Goal: Task Accomplishment & Management: Manage account settings

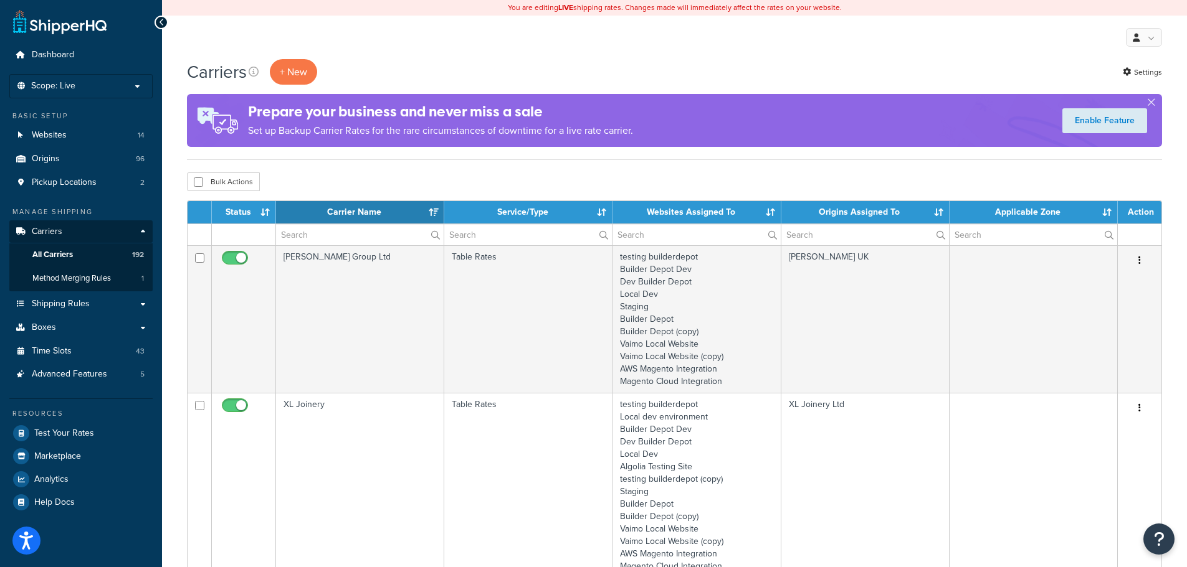
select select "15"
click at [54, 354] on span "Time Slots" at bounding box center [52, 351] width 40 height 11
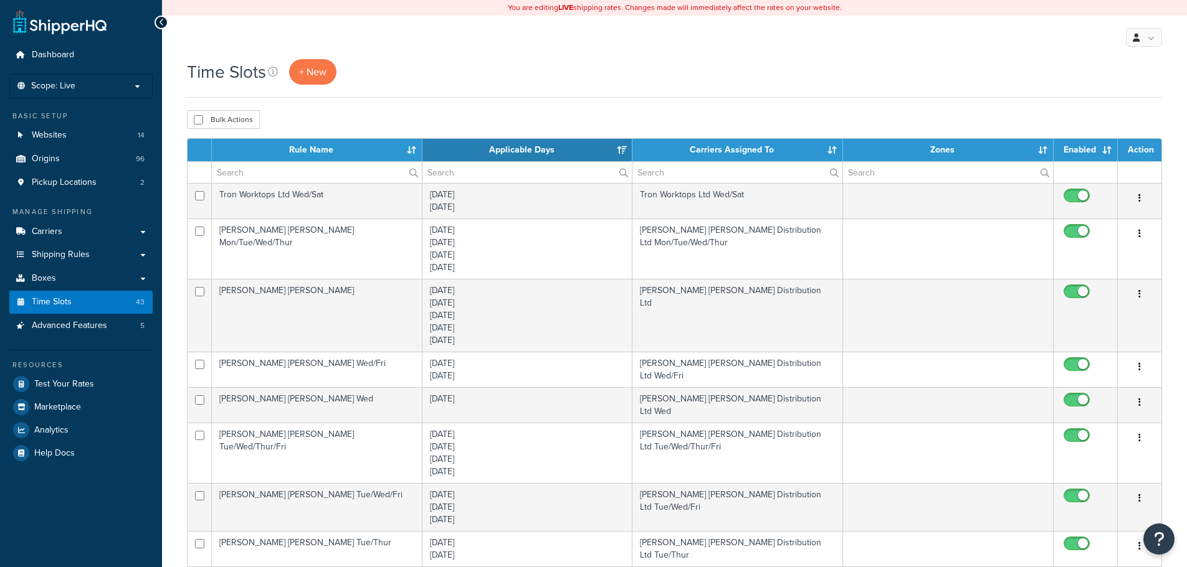
select select "15"
click at [229, 174] on input "text" at bounding box center [317, 172] width 210 height 21
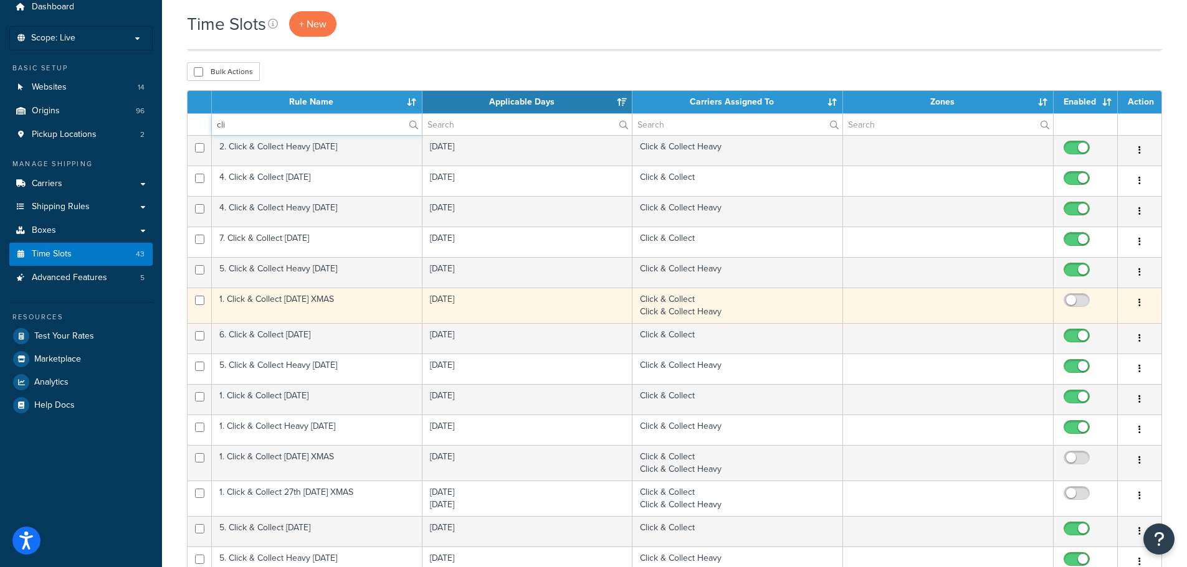
scroll to position [62, 0]
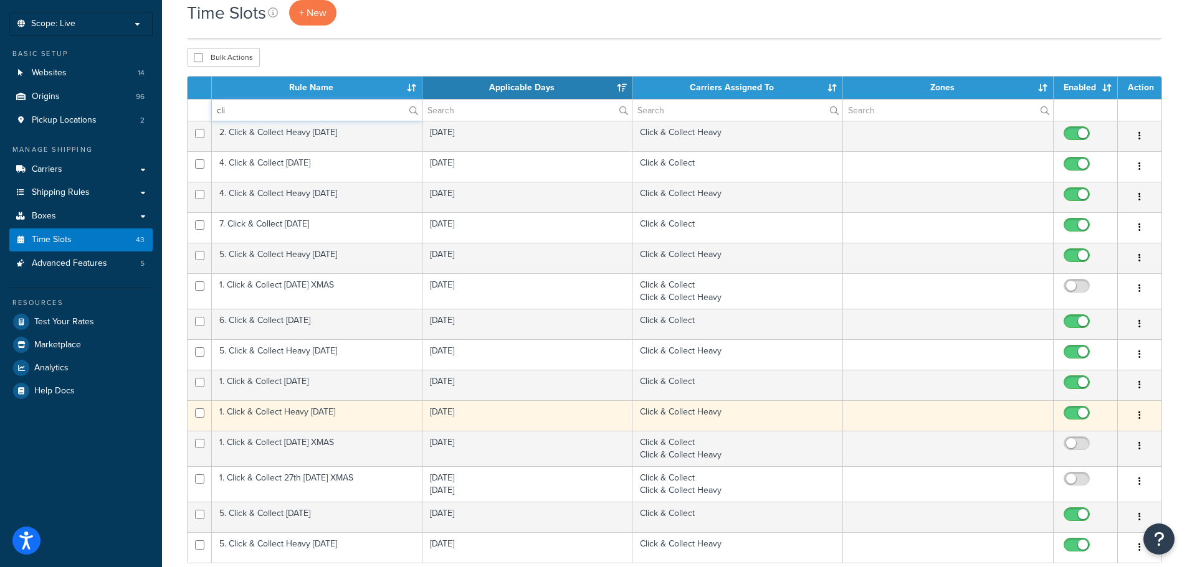
type input "cli"
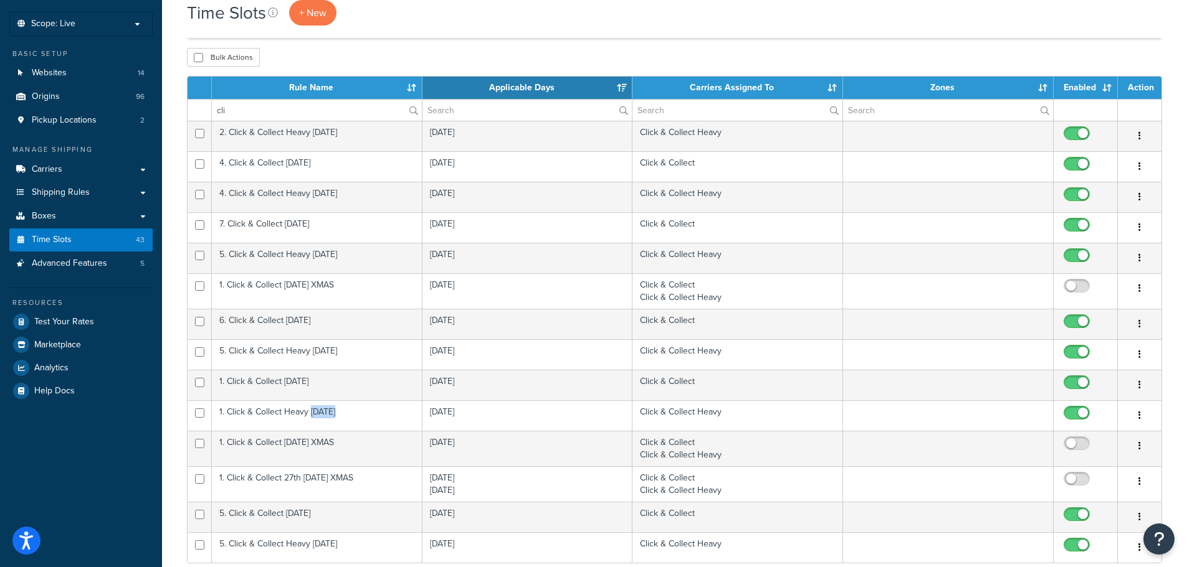
click at [313, 413] on td "1. Click & Collect Heavy Monday" at bounding box center [317, 416] width 211 height 31
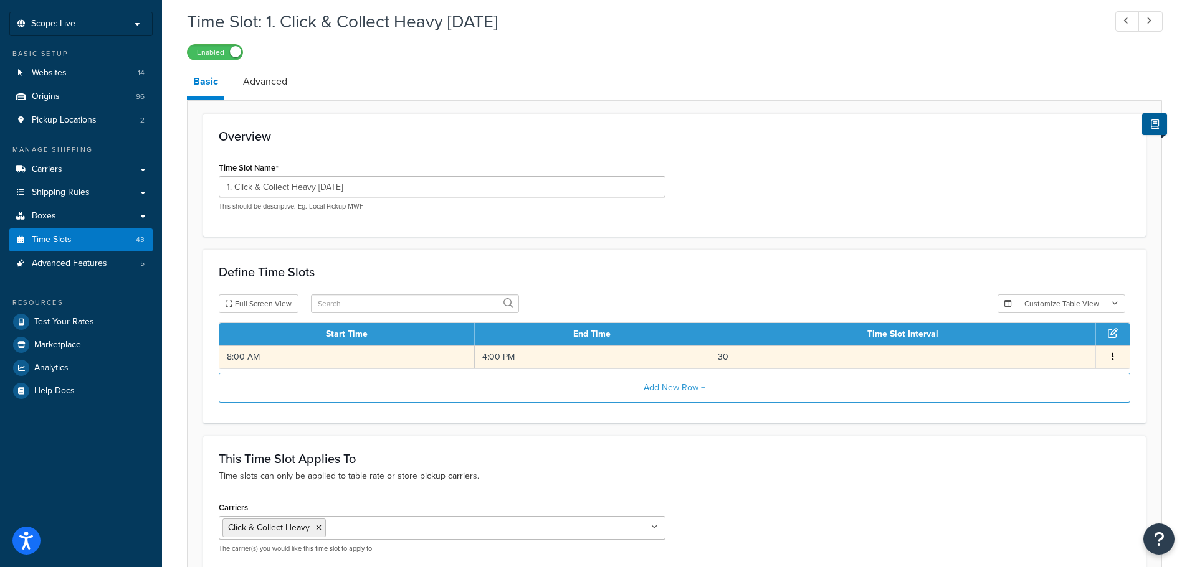
click at [260, 351] on td "8:00 AM" at bounding box center [346, 357] width 255 height 23
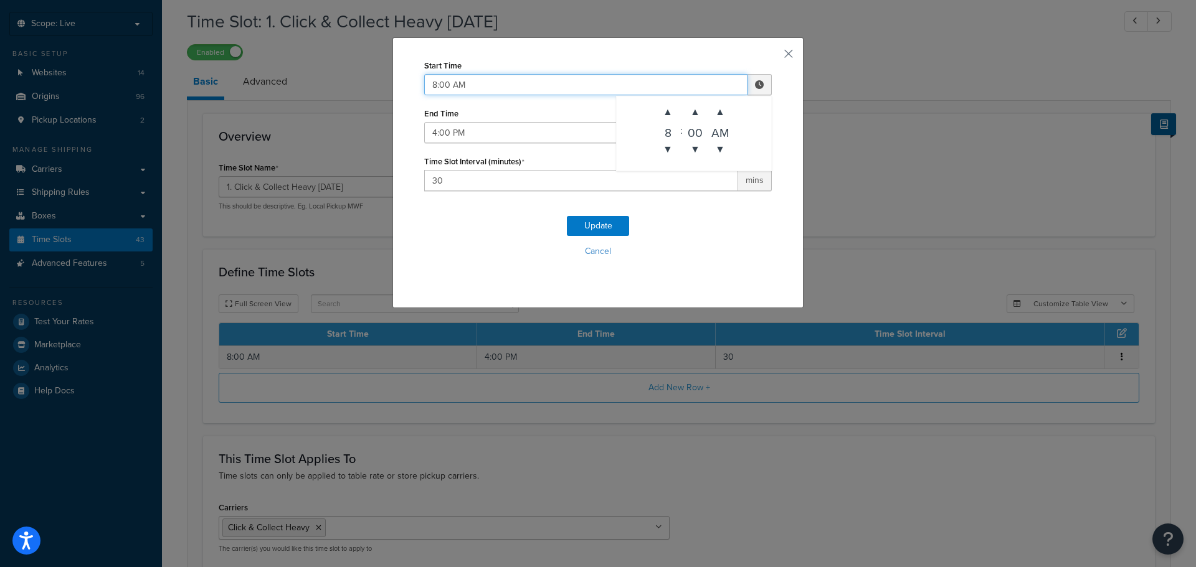
click at [470, 81] on input "8:00 AM" at bounding box center [585, 84] width 323 height 21
click at [672, 156] on span "▼" at bounding box center [667, 149] width 25 height 25
click at [671, 156] on span "▼" at bounding box center [667, 149] width 25 height 25
type input "6:00 AM"
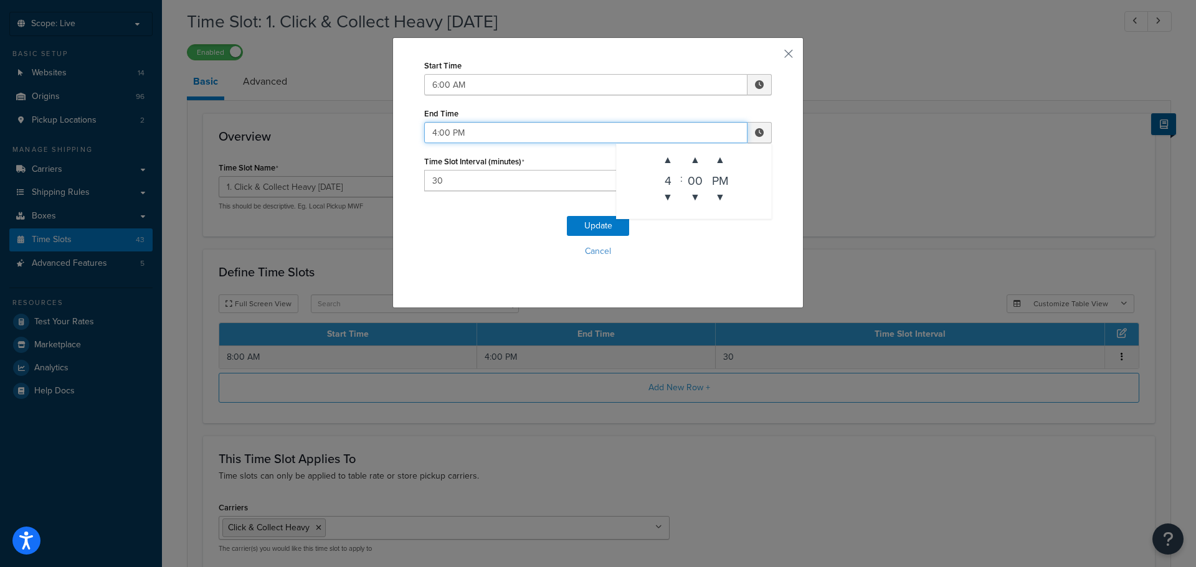
click at [524, 132] on input "4:00 PM" at bounding box center [585, 132] width 323 height 21
click at [660, 157] on span "▲" at bounding box center [667, 160] width 25 height 25
type input "5:00 PM"
click at [604, 219] on button "Update" at bounding box center [598, 226] width 62 height 20
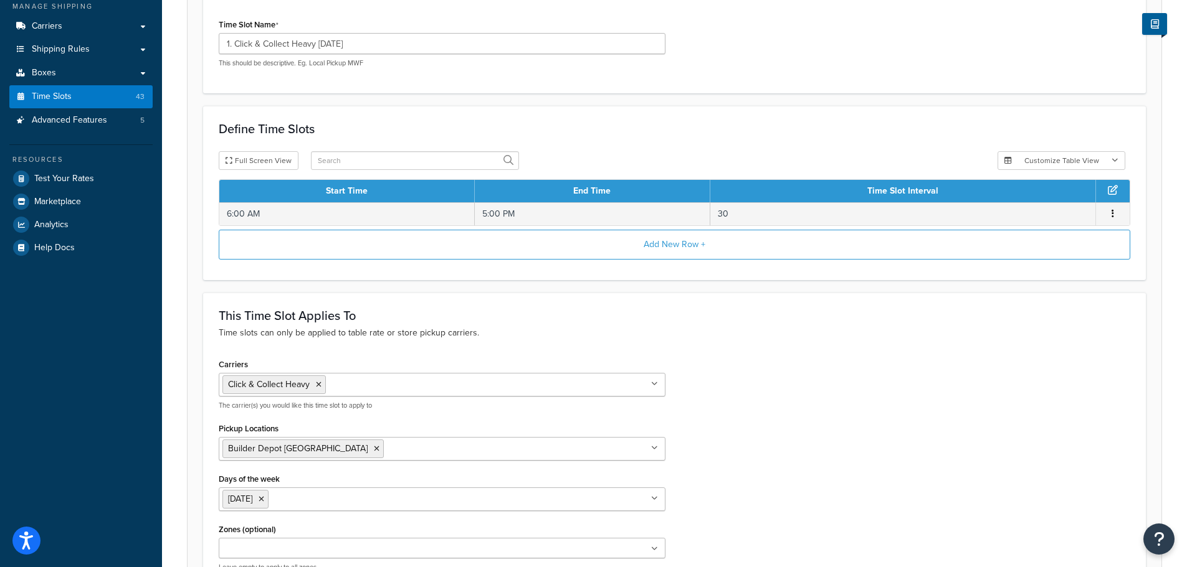
scroll to position [350, 0]
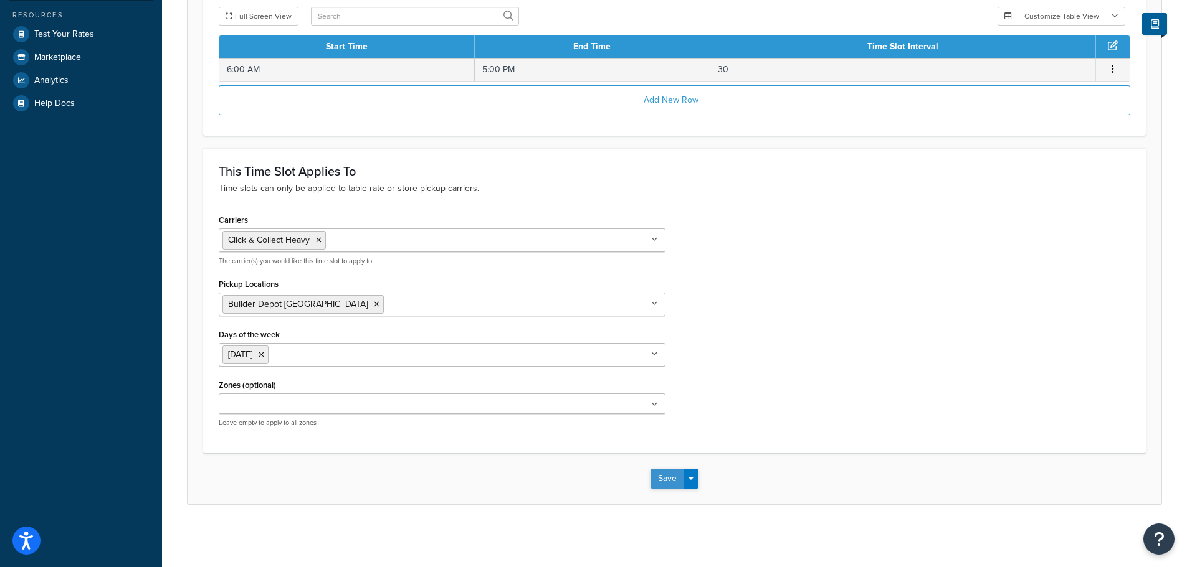
click at [668, 483] on button "Save" at bounding box center [667, 479] width 34 height 20
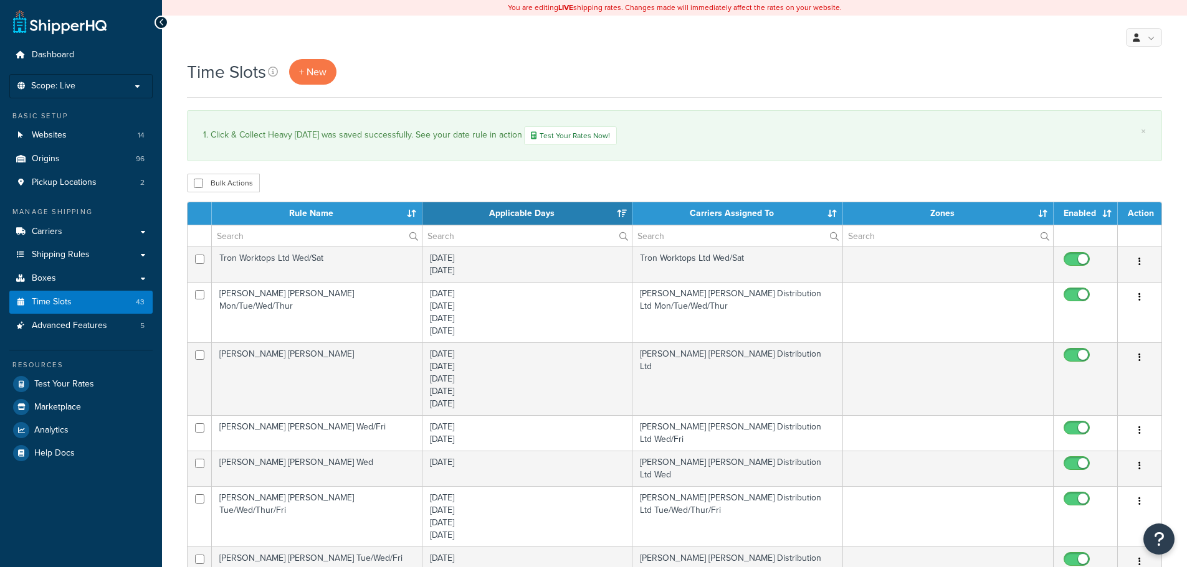
select select "15"
click at [253, 231] on input "text" at bounding box center [317, 235] width 210 height 21
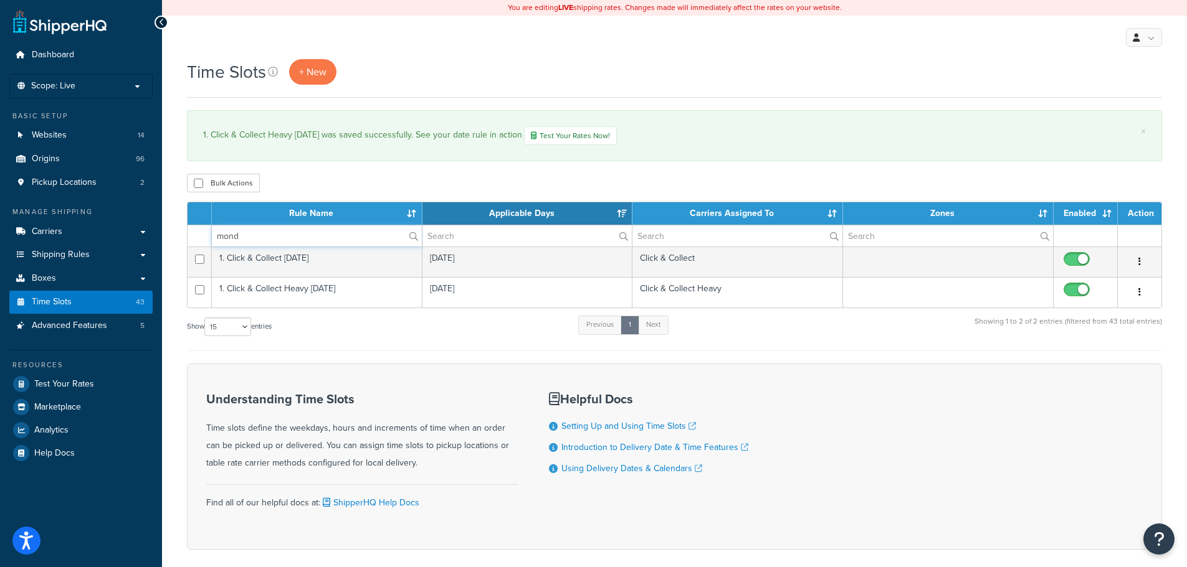
type input "mond"
click at [356, 338] on div "Show 10 15 25 50 100 entries Previous 1 Next Showing 1 to 2 of 2 entries (filte…" at bounding box center [674, 333] width 975 height 37
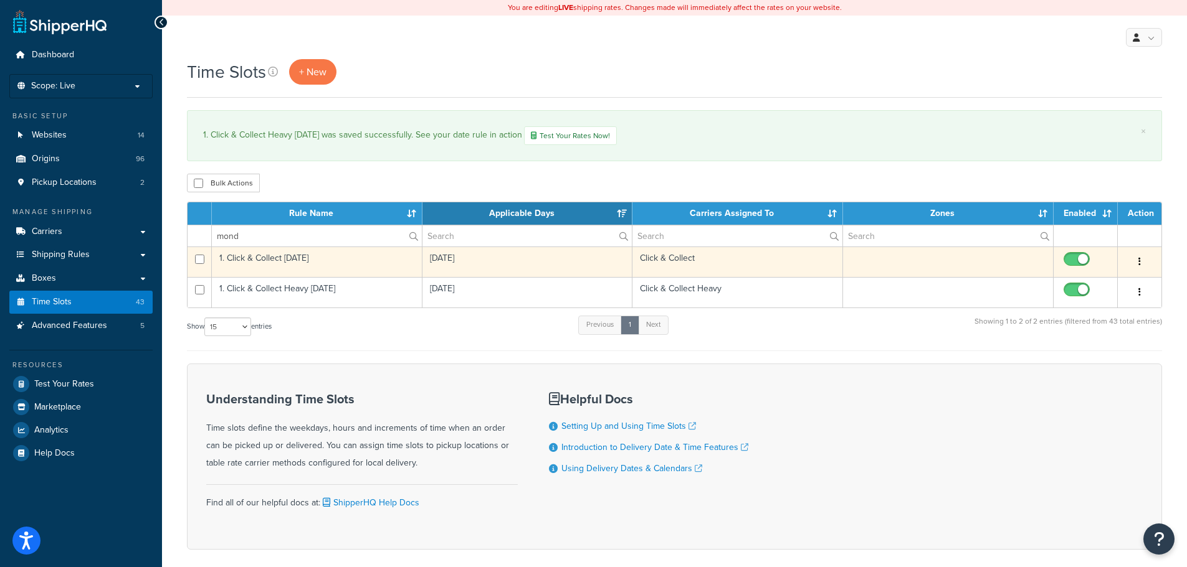
click at [306, 266] on td "1. Click & Collect Monday" at bounding box center [317, 262] width 211 height 31
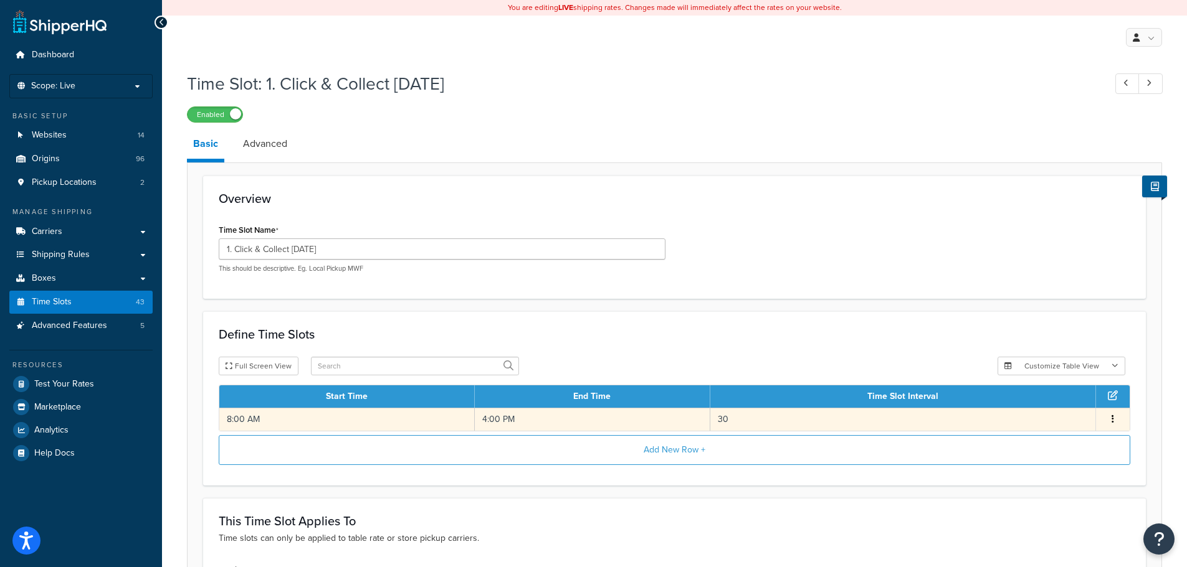
click at [256, 423] on td "8:00 AM" at bounding box center [346, 419] width 255 height 23
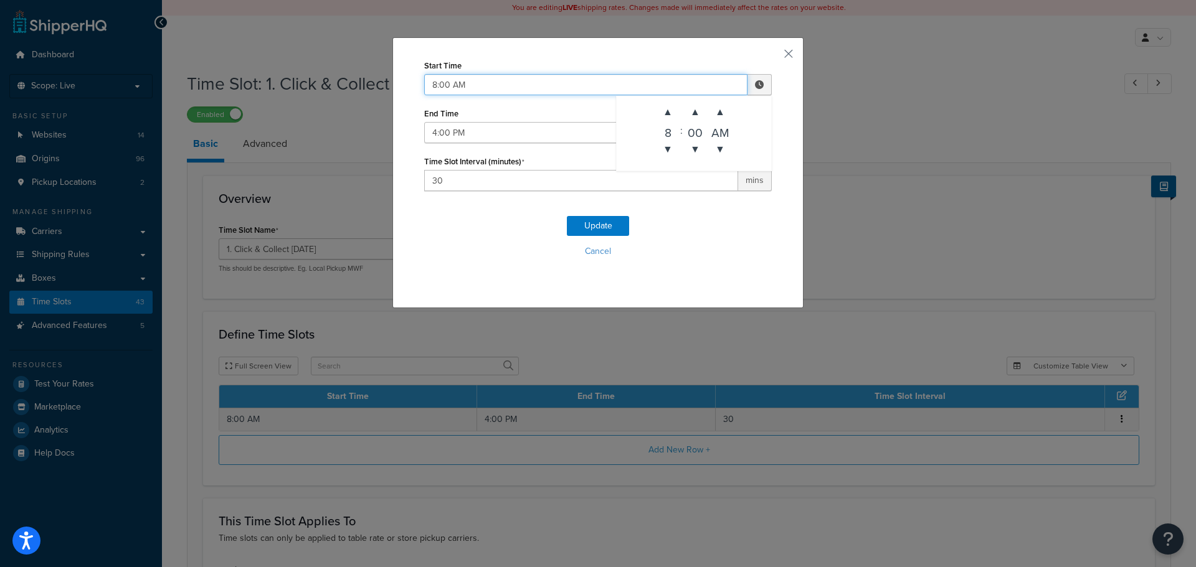
click at [472, 90] on input "8:00 AM" at bounding box center [585, 84] width 323 height 21
click at [666, 141] on span "▼" at bounding box center [667, 149] width 25 height 25
type input "6:00 AM"
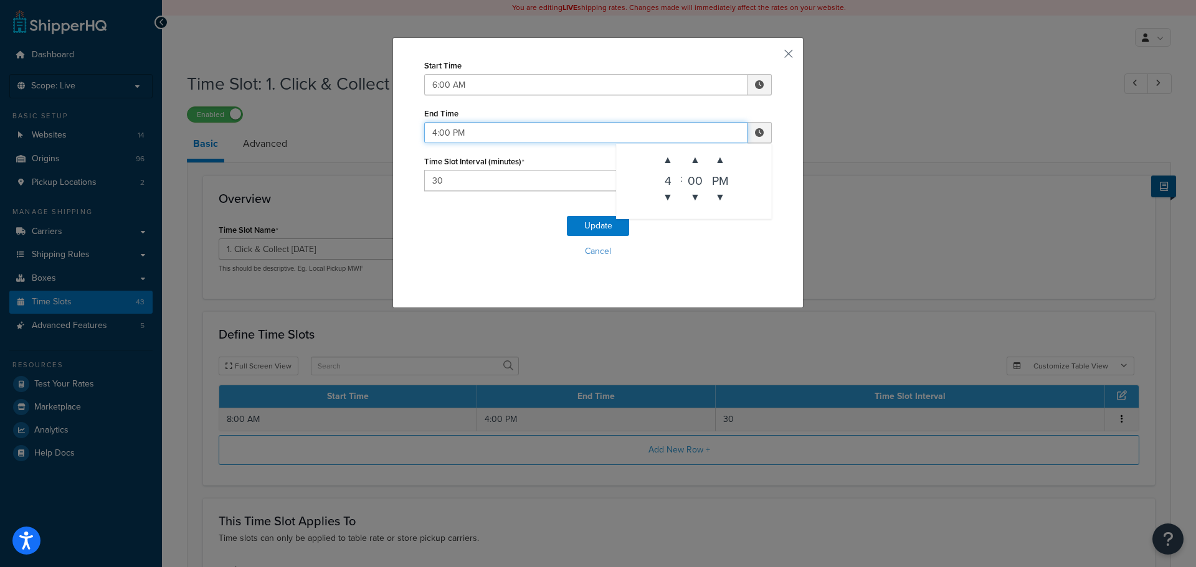
click at [515, 127] on input "4:00 PM" at bounding box center [585, 132] width 323 height 21
click at [663, 154] on span "▲" at bounding box center [667, 160] width 25 height 25
type input "5:00 PM"
click at [595, 227] on button "Update" at bounding box center [598, 226] width 62 height 20
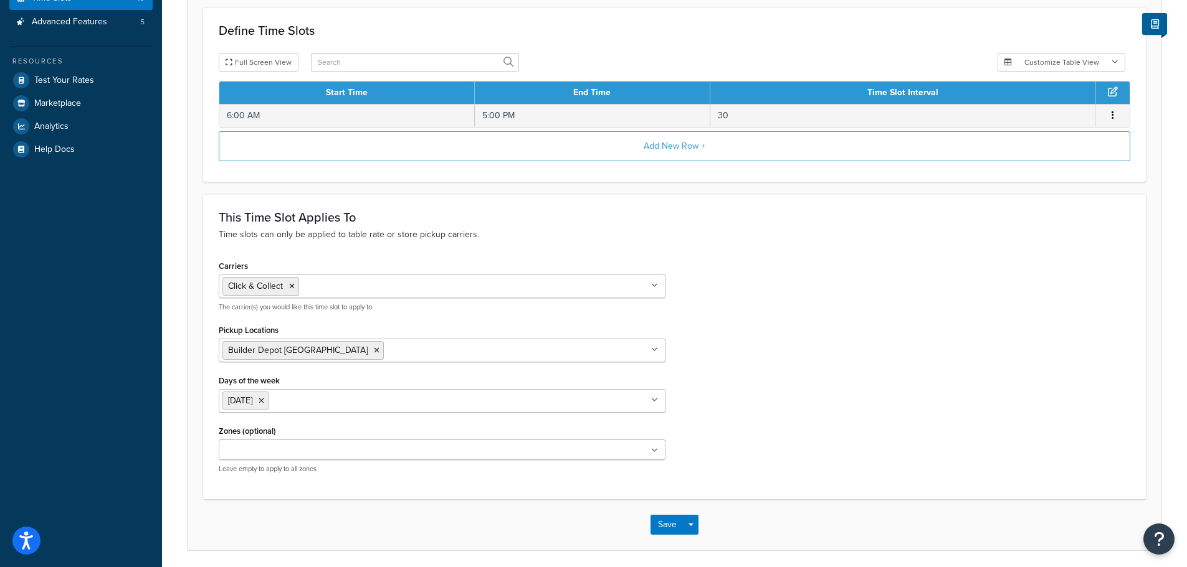
scroll to position [350, 0]
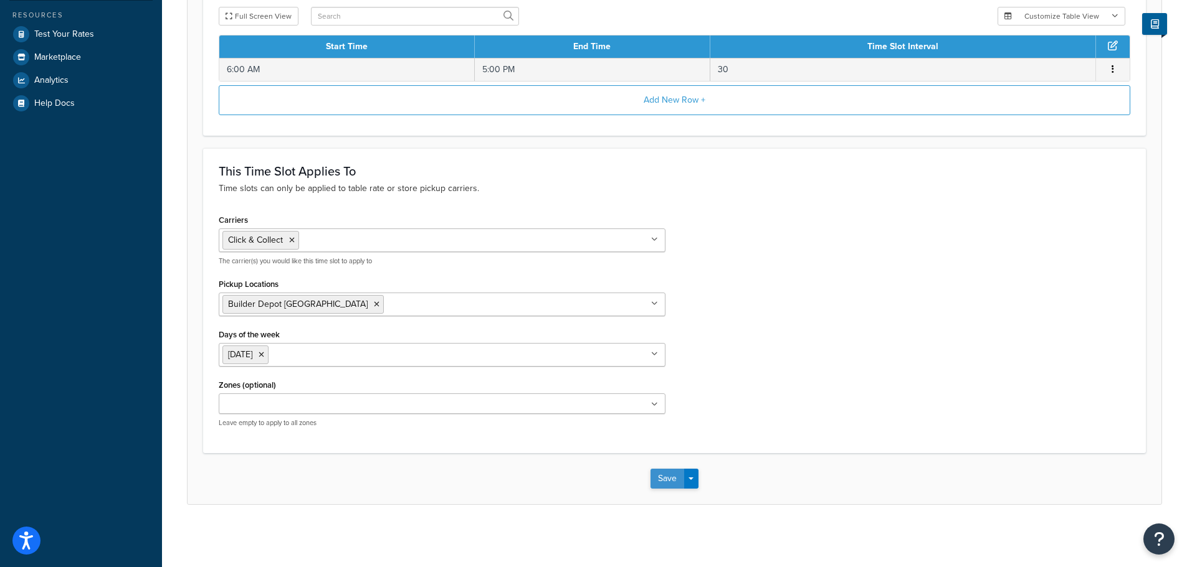
click at [662, 478] on button "Save" at bounding box center [667, 479] width 34 height 20
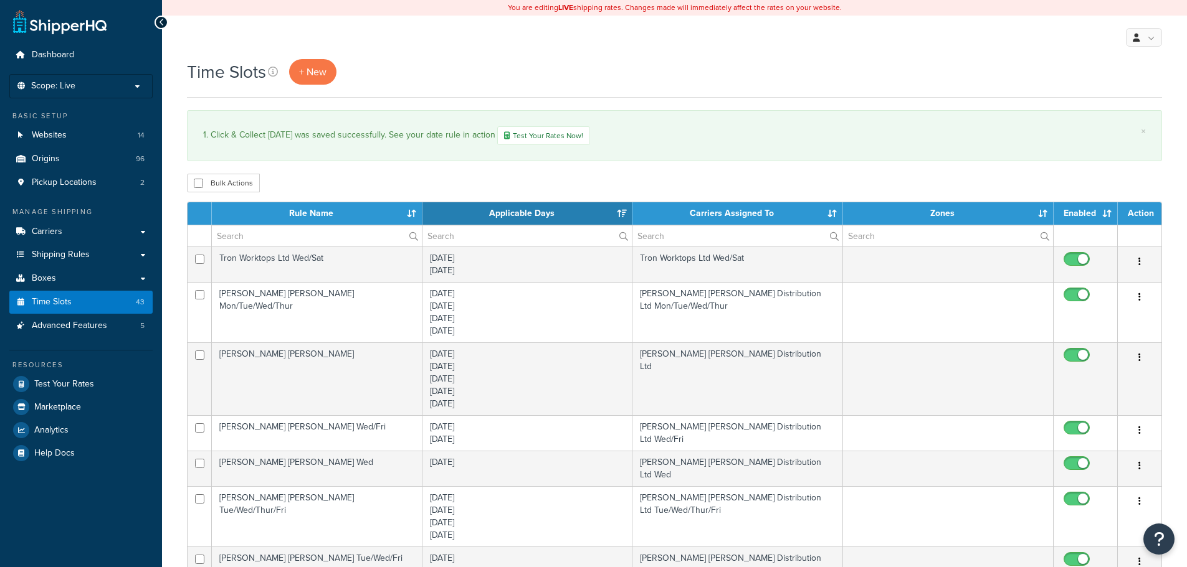
select select "15"
click at [891, 179] on div "Bulk Actions Duplicate Delete" at bounding box center [674, 183] width 975 height 19
